Goal: Task Accomplishment & Management: Manage account settings

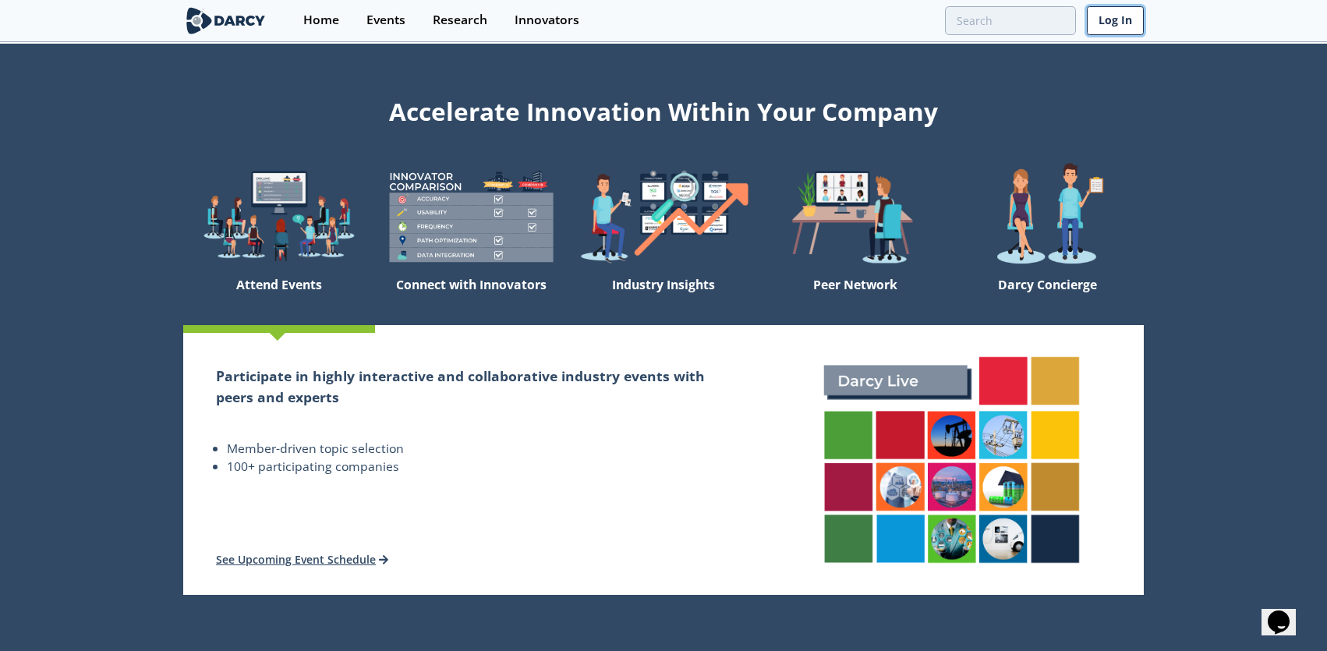
click at [1119, 25] on link "Log In" at bounding box center [1114, 20] width 57 height 29
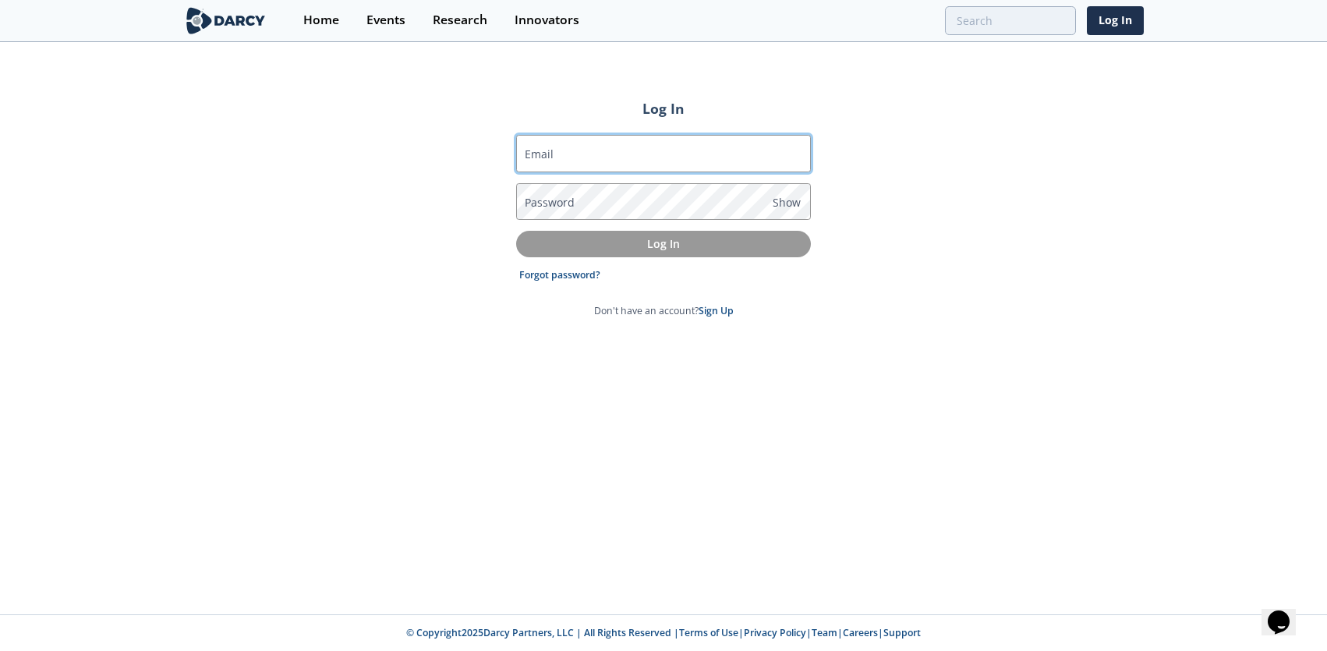
click at [578, 154] on input "Email" at bounding box center [663, 153] width 295 height 37
type input "deanne.layher@ventbusters.com"
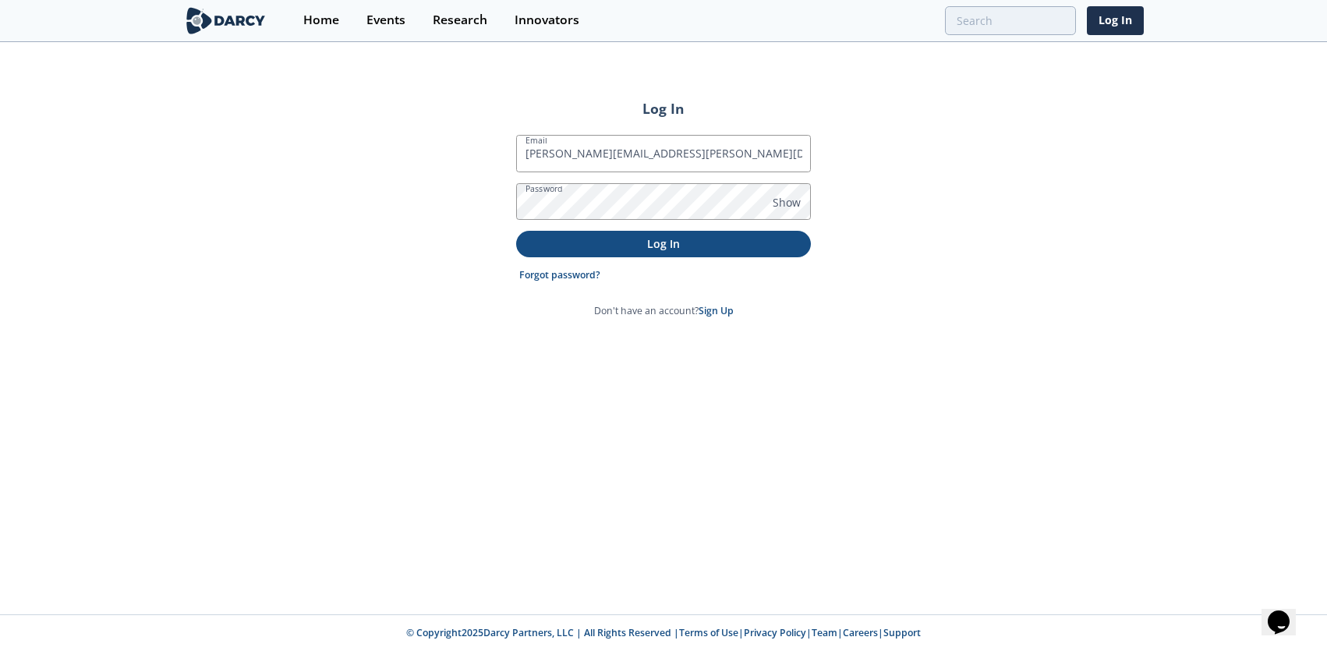
click at [653, 242] on p "Log In" at bounding box center [663, 243] width 273 height 16
